Goal: Task Accomplishment & Management: Use online tool/utility

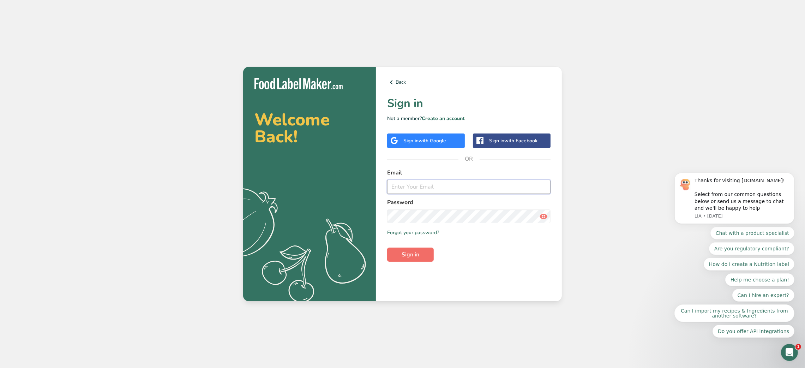
type input "nomita.sidana@gmail.com"
drag, startPoint x: 416, startPoint y: 251, endPoint x: 440, endPoint y: 265, distance: 27.2
click at [416, 251] on span "Sign in" at bounding box center [411, 254] width 18 height 8
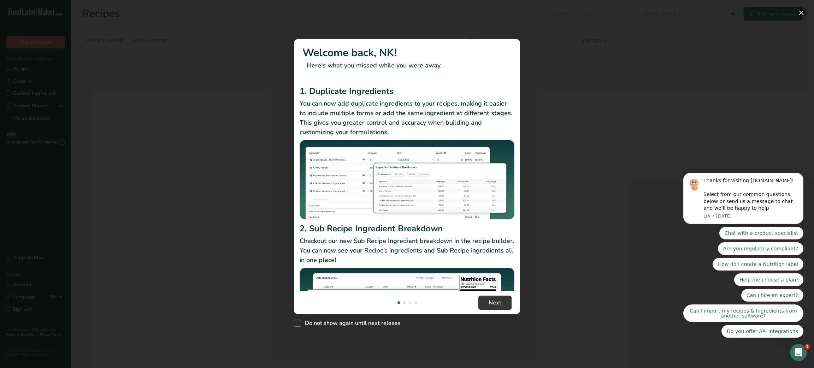
click at [800, 12] on button "New Features" at bounding box center [800, 12] width 11 height 11
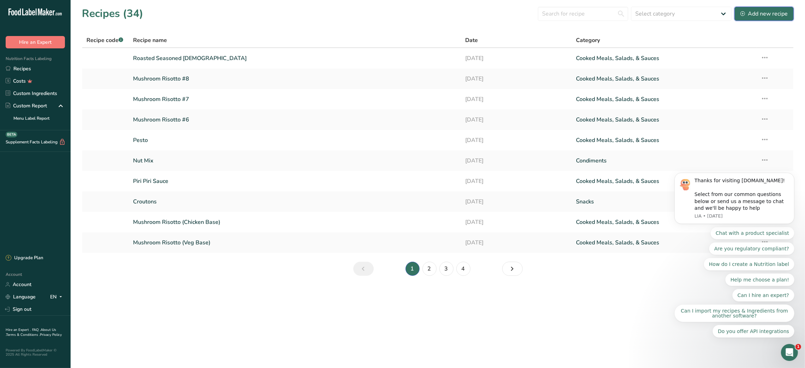
click at [757, 10] on div "Add new recipe" at bounding box center [764, 14] width 47 height 8
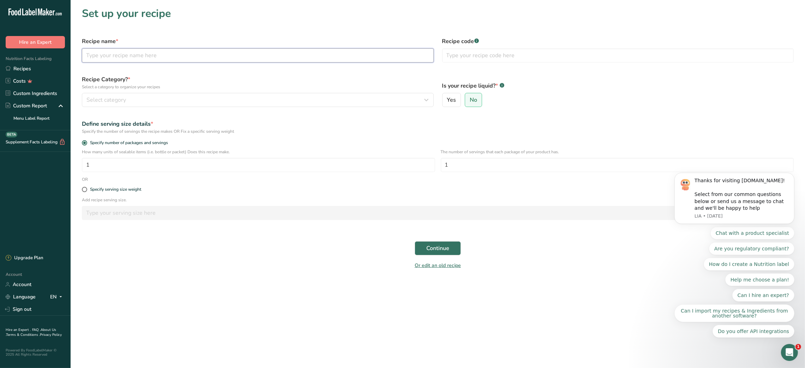
click at [103, 53] on input "text" at bounding box center [258, 55] width 352 height 14
type input "b"
type input "Buffalo Chicken Mix"
click at [480, 54] on input "text" at bounding box center [618, 55] width 352 height 14
click at [429, 97] on icon "button" at bounding box center [427, 100] width 8 height 13
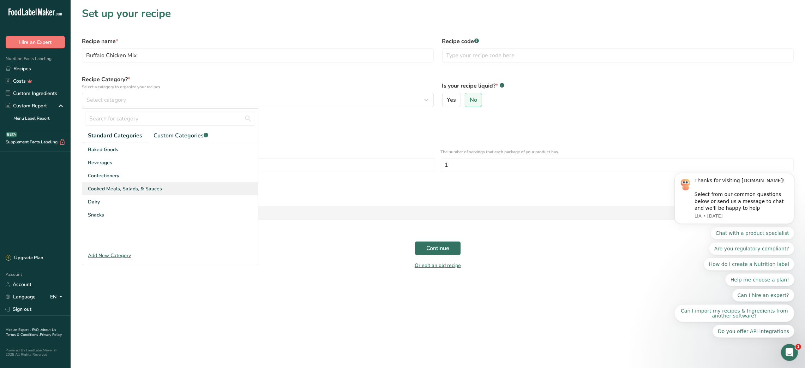
click at [148, 189] on span "Cooked Meals, Salads, & Sauces" at bounding box center [125, 188] width 74 height 7
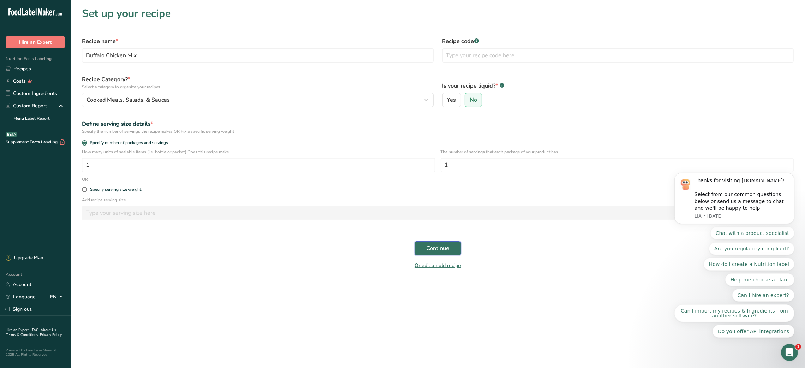
click at [433, 251] on span "Continue" at bounding box center [438, 248] width 23 height 8
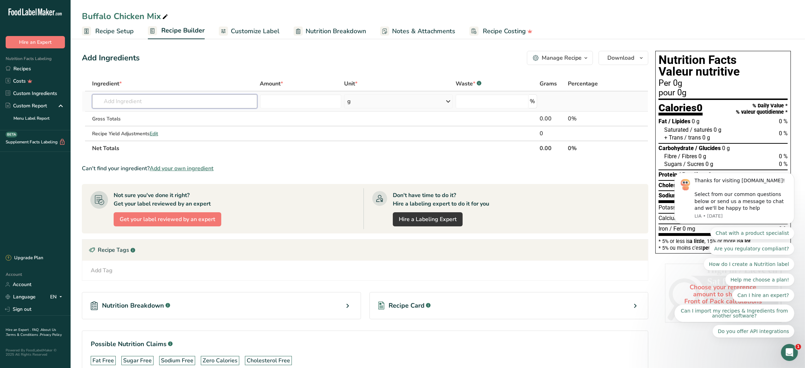
click at [130, 102] on input "text" at bounding box center [174, 101] width 165 height 14
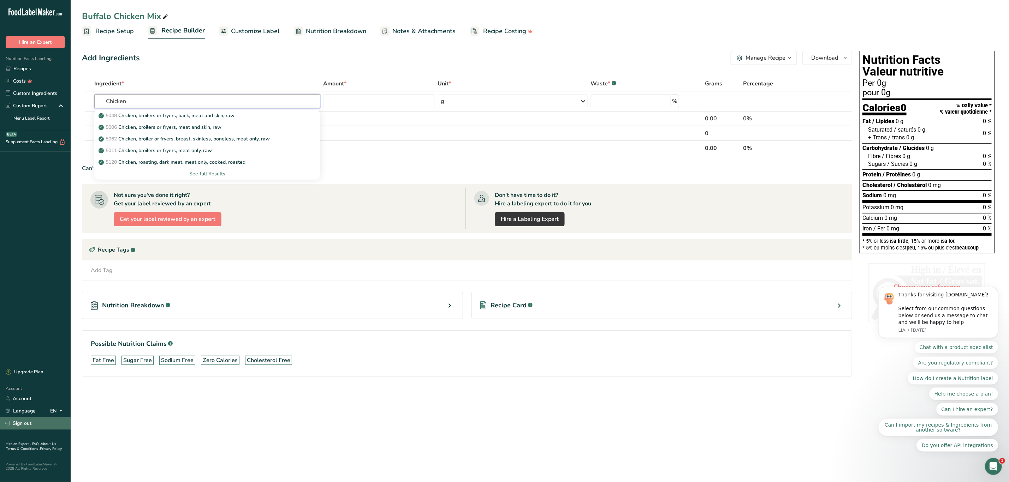
type input "Chicken"
click at [32, 368] on link "Sign out" at bounding box center [35, 423] width 71 height 12
